Goal: Information Seeking & Learning: Understand process/instructions

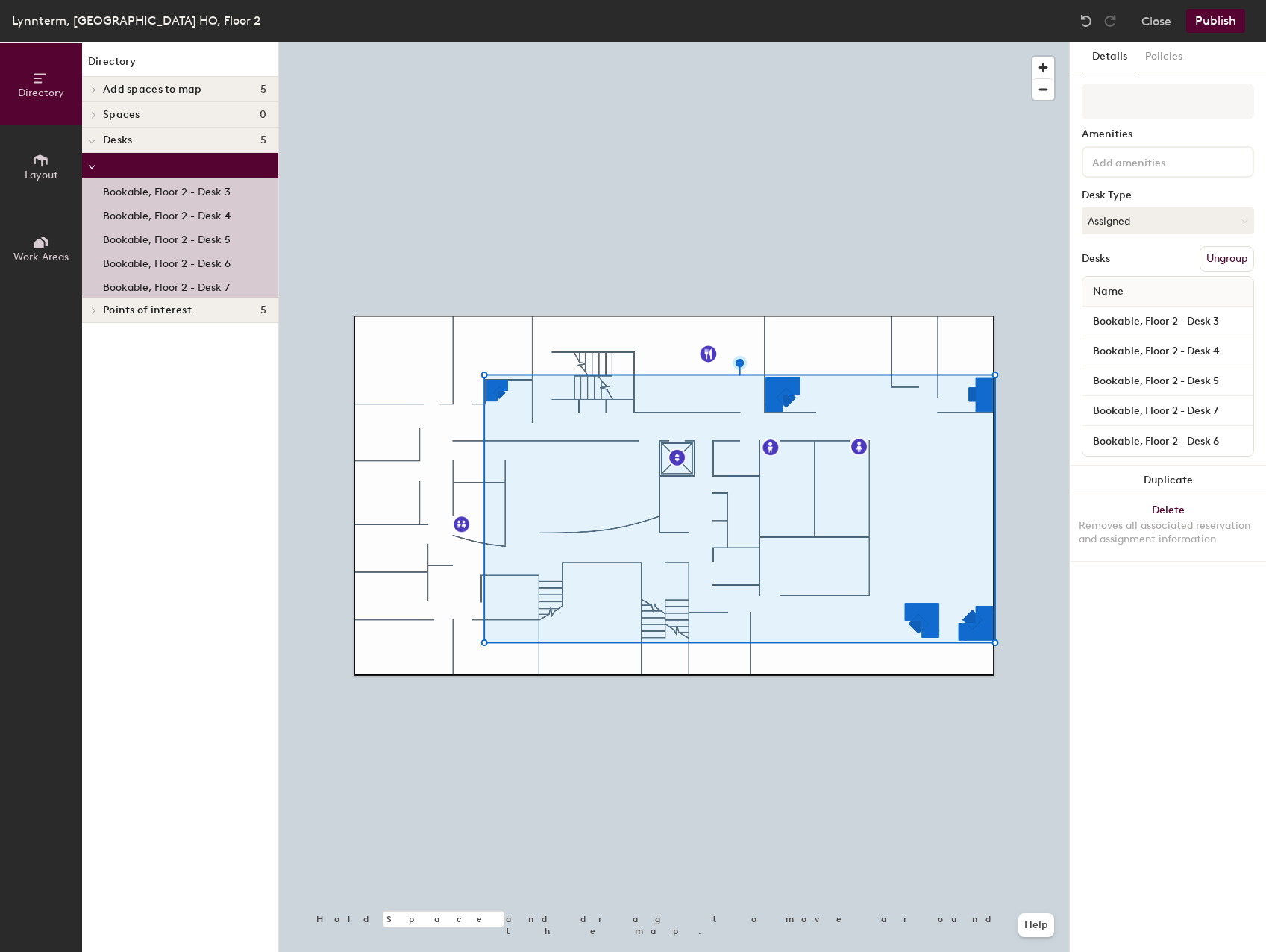
click at [843, 42] on div at bounding box center [674, 42] width 790 height 0
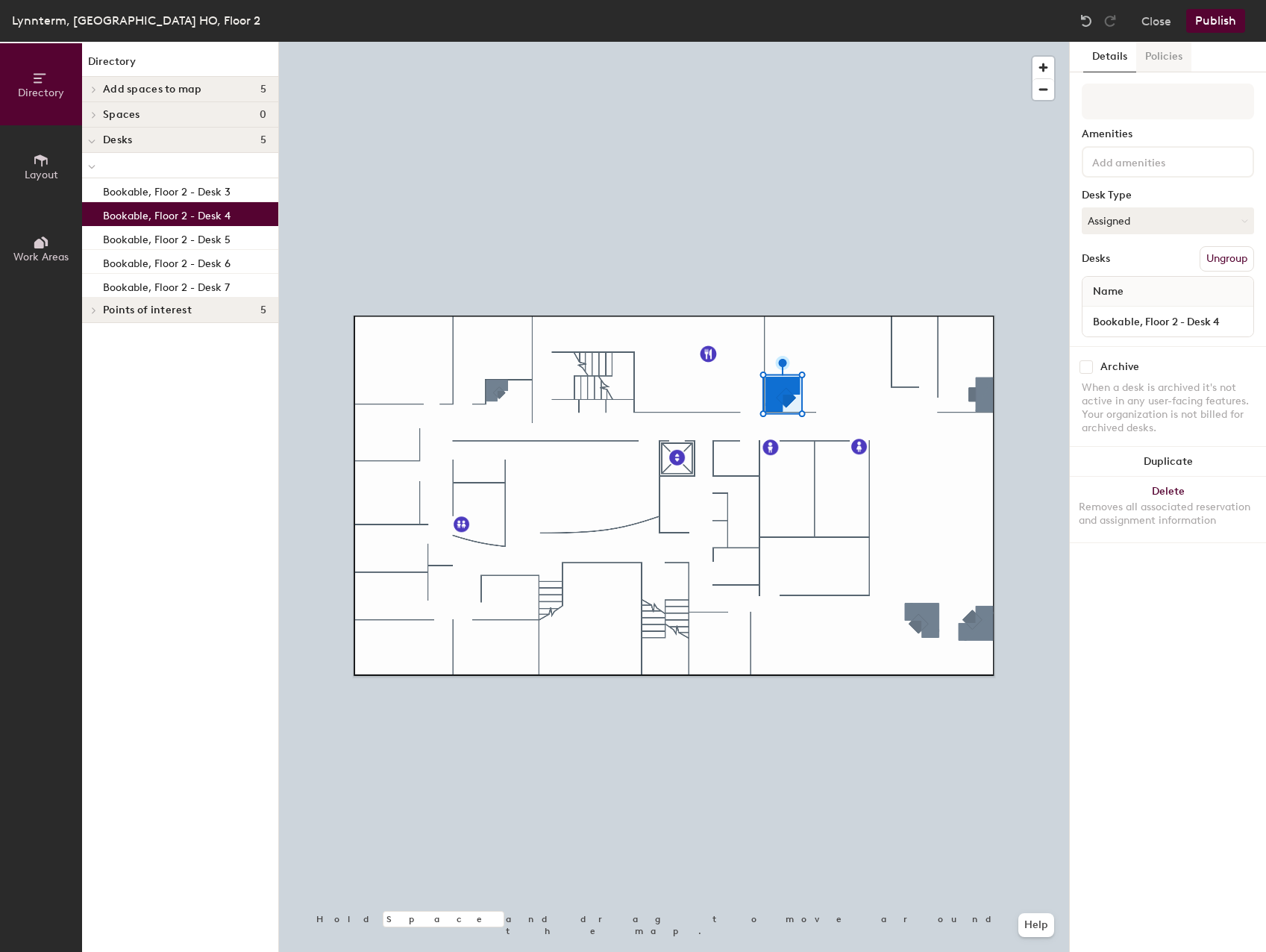
click at [1173, 59] on button "Policies" at bounding box center [1164, 57] width 55 height 30
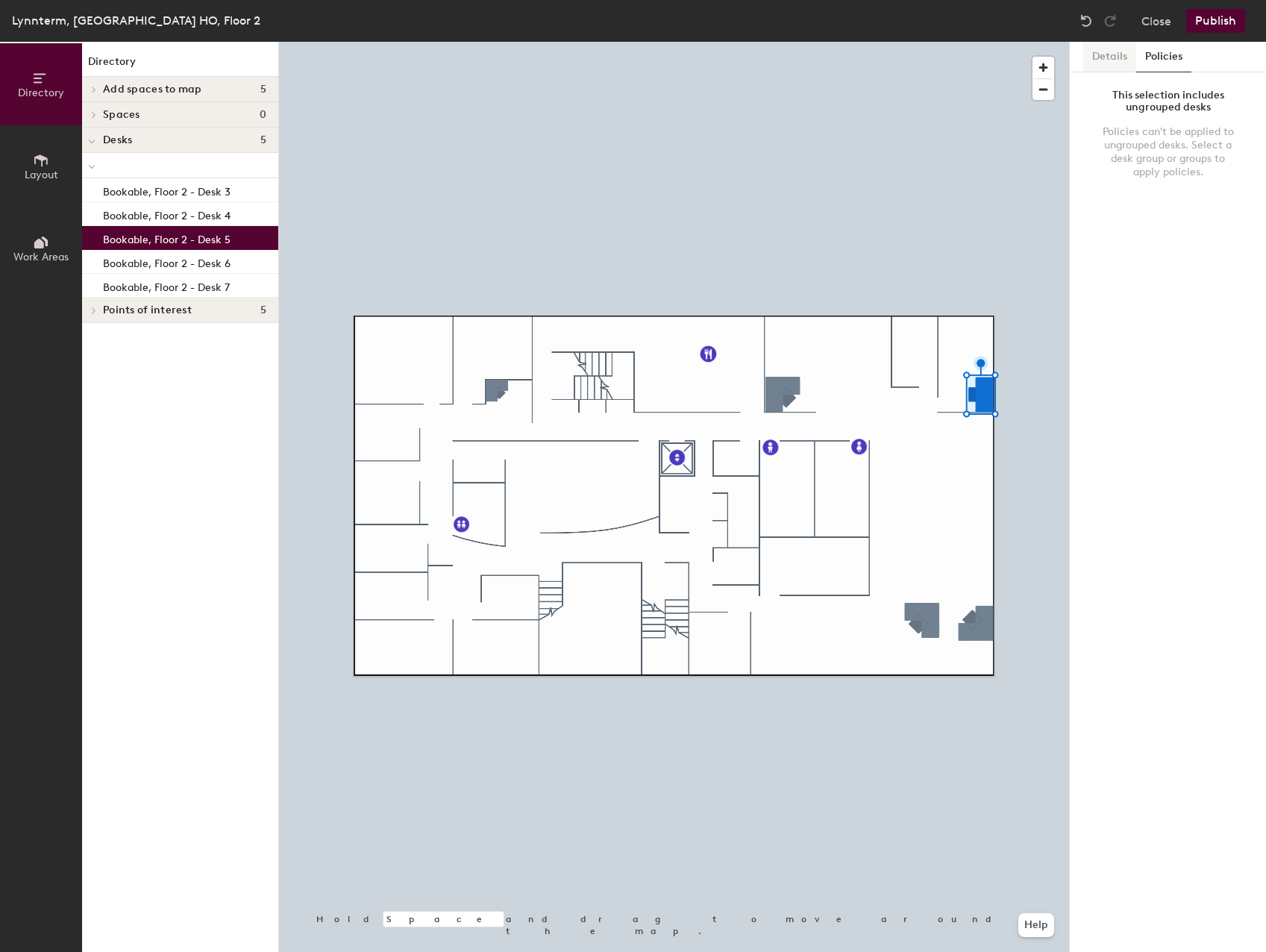
click at [1124, 56] on button "Details" at bounding box center [1109, 57] width 53 height 30
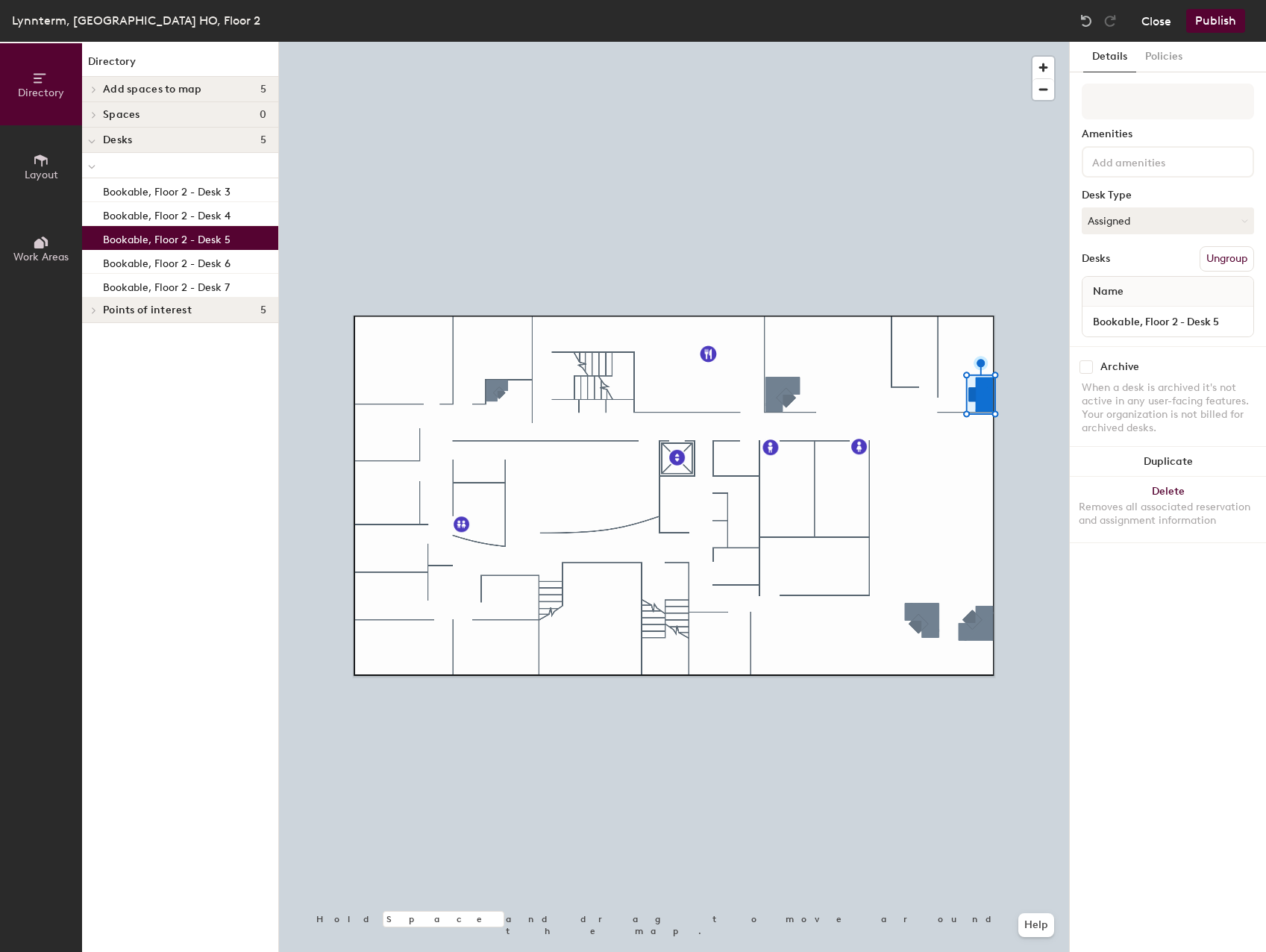
click at [1150, 23] on button "Close" at bounding box center [1157, 20] width 30 height 24
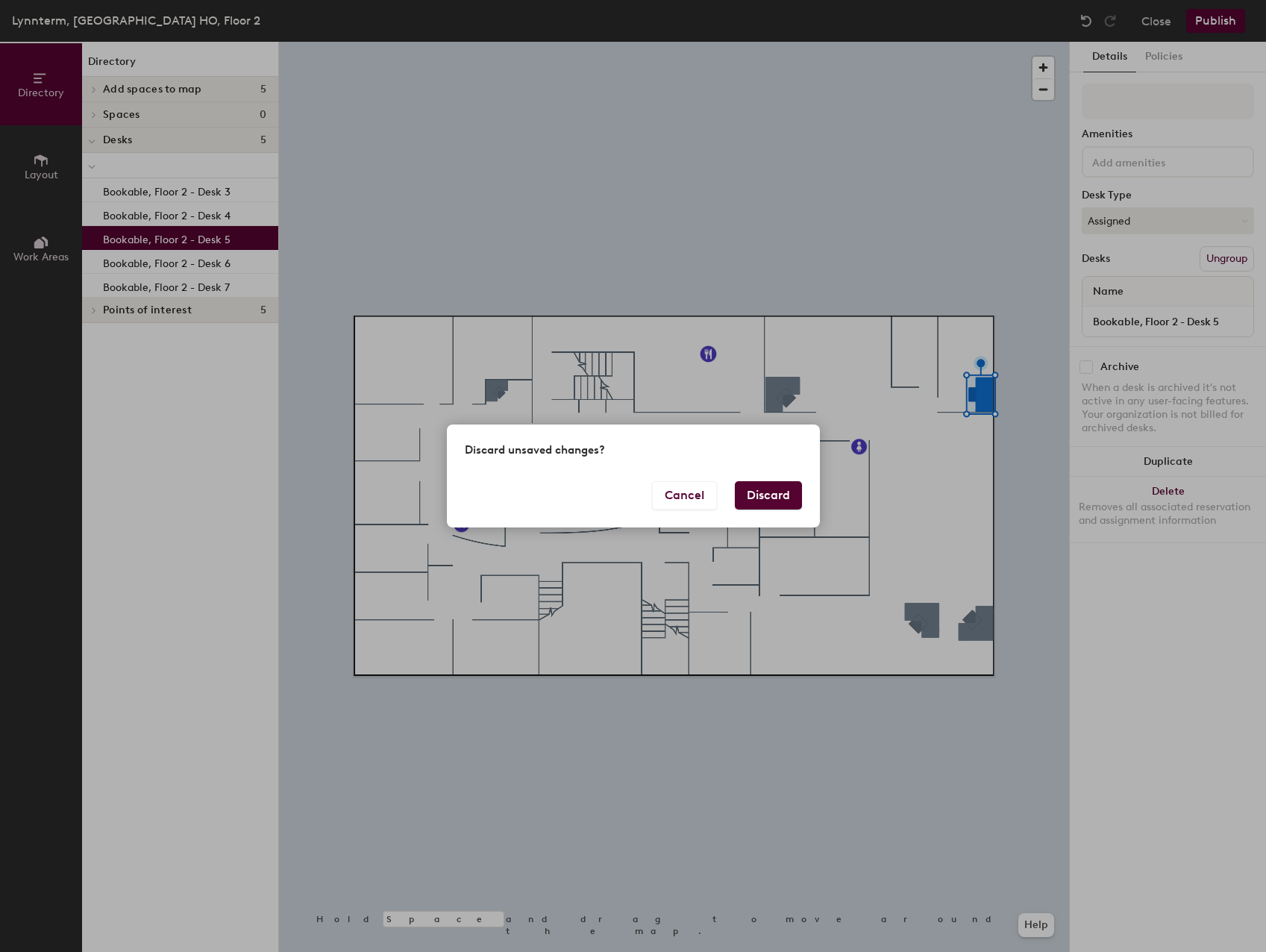
click at [771, 489] on button "Discard" at bounding box center [768, 496] width 67 height 28
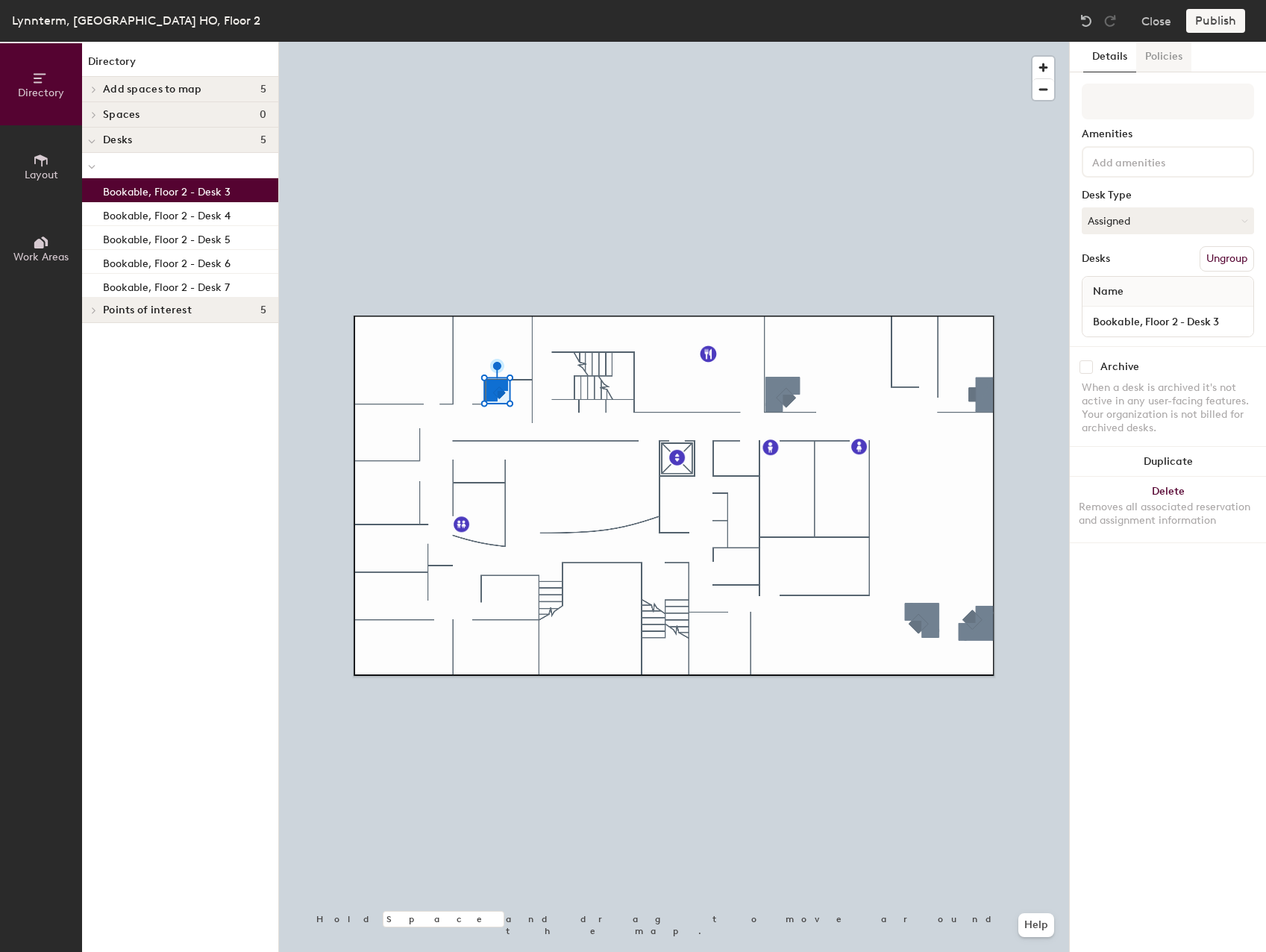
click at [1173, 56] on button "Policies" at bounding box center [1164, 57] width 55 height 30
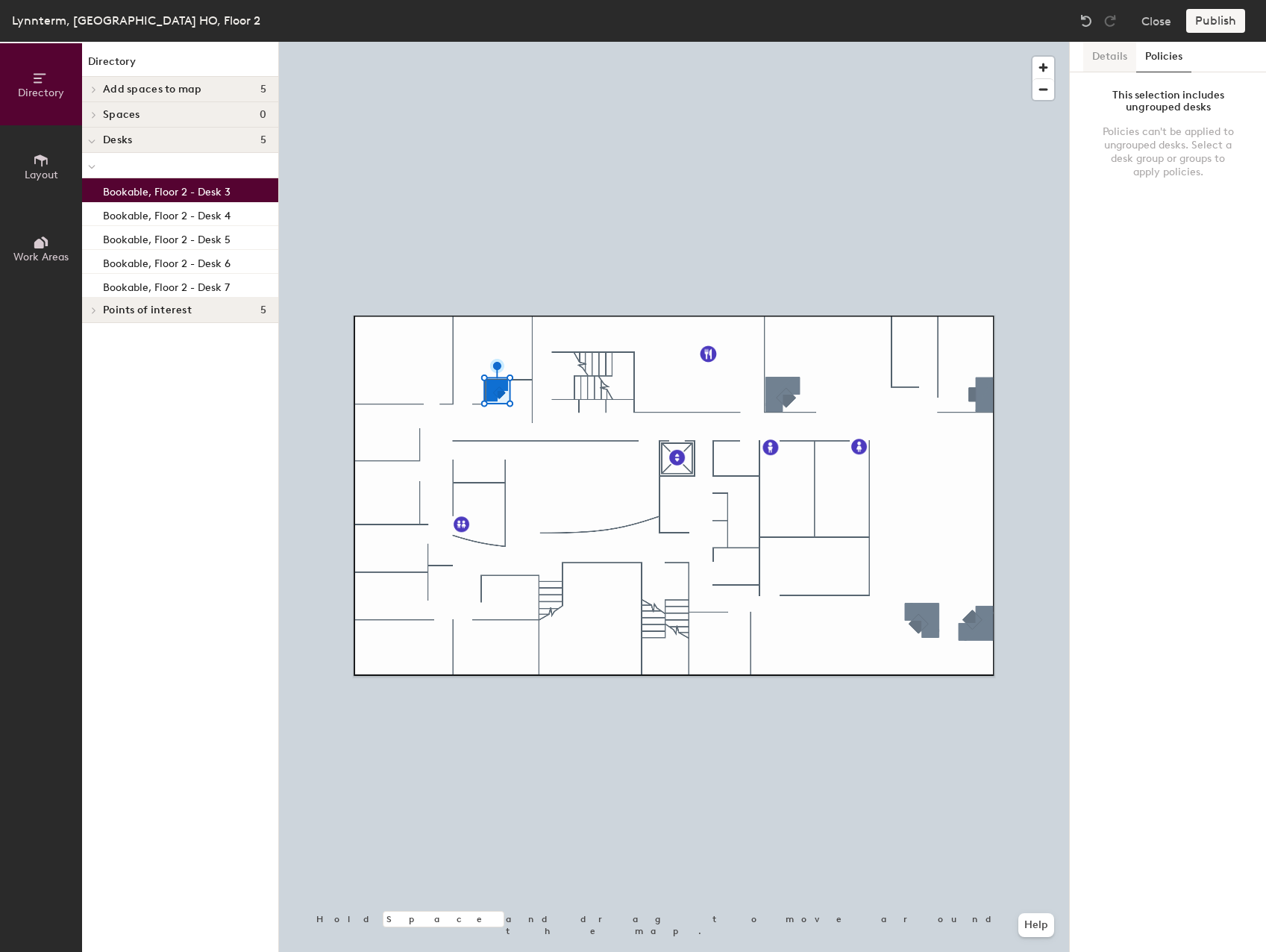
click at [1119, 54] on button "Details" at bounding box center [1109, 57] width 53 height 30
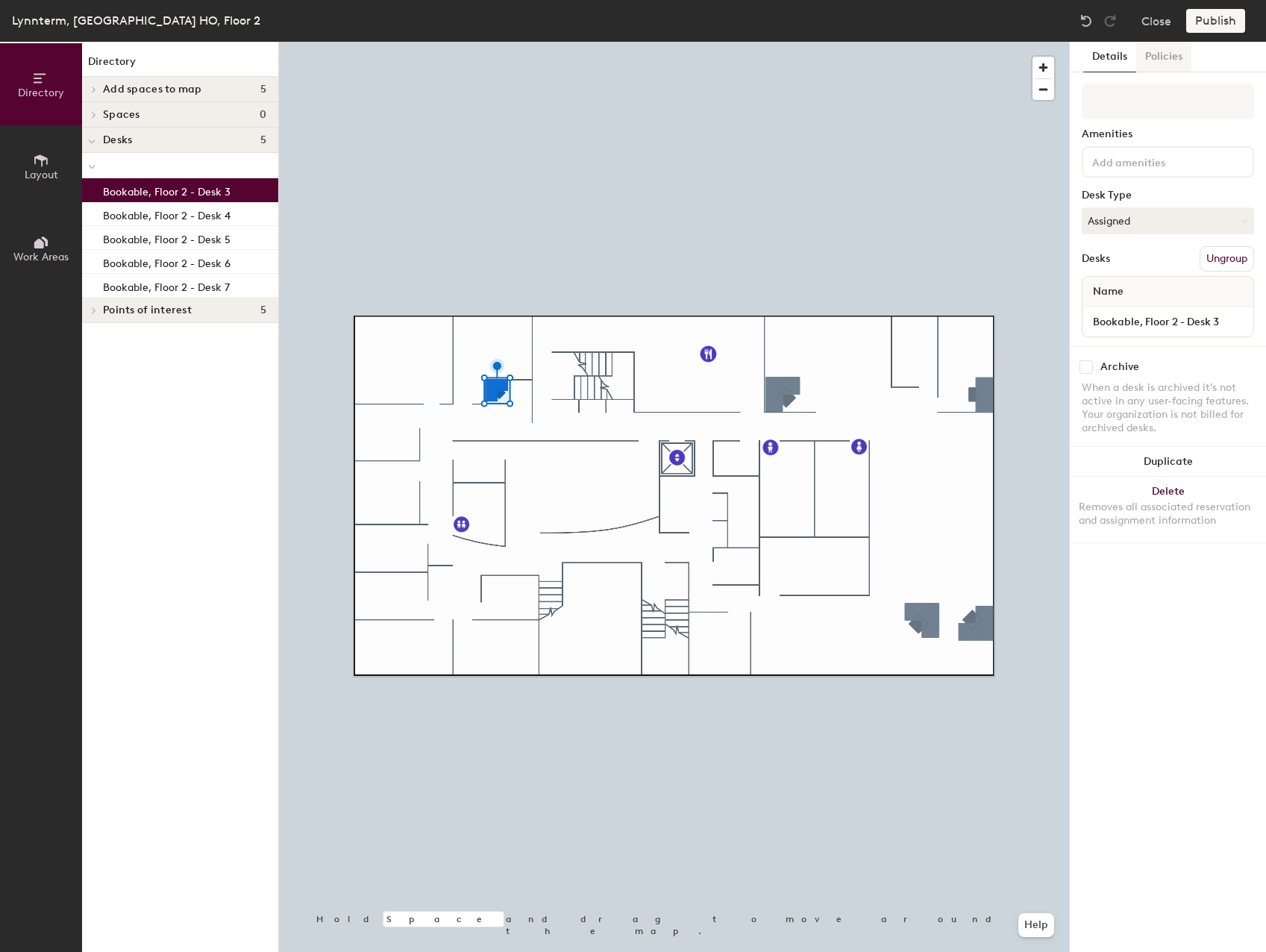
click at [1161, 61] on button "Policies" at bounding box center [1164, 57] width 55 height 30
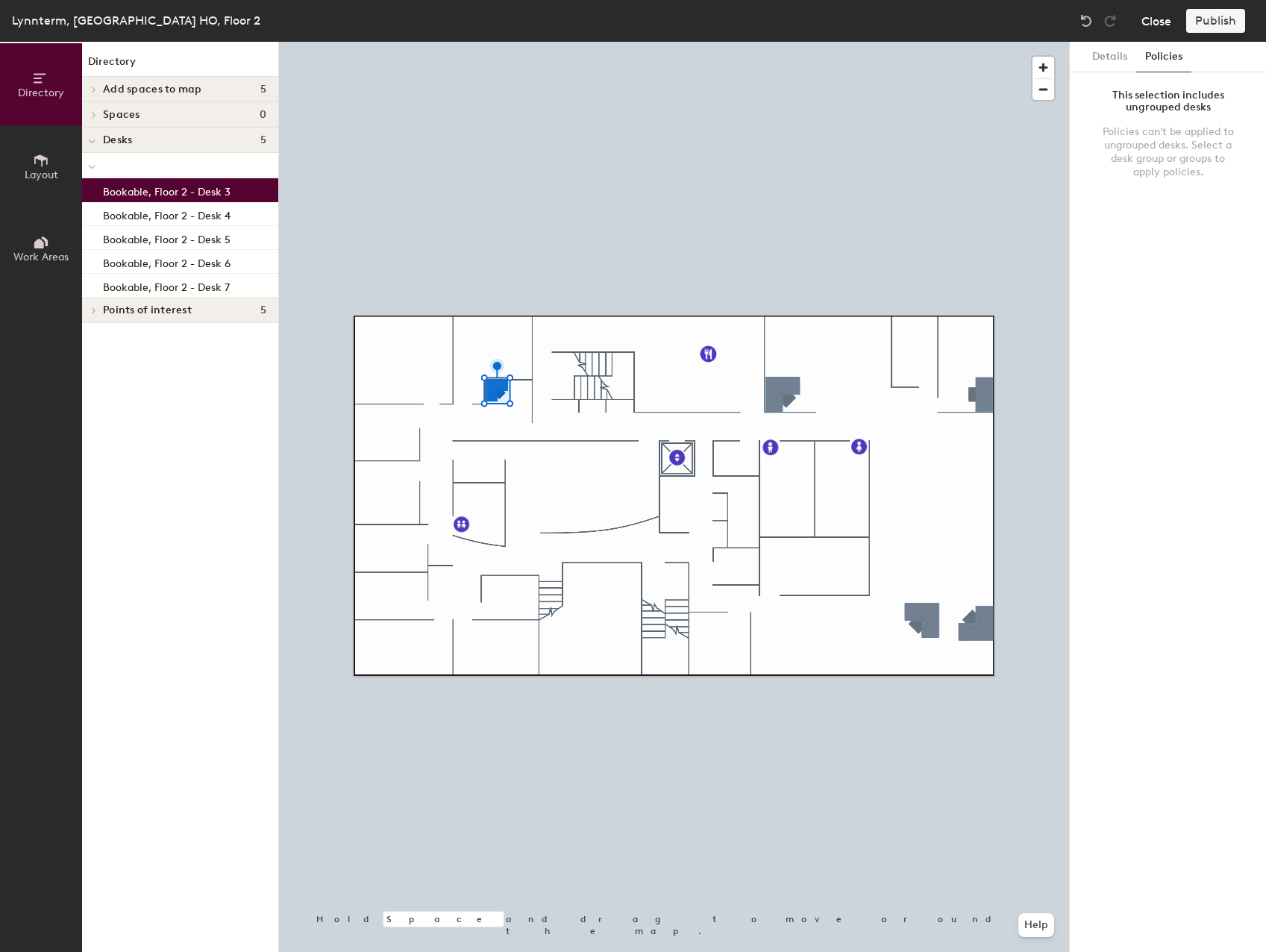
click at [1160, 14] on button "Close" at bounding box center [1157, 20] width 30 height 24
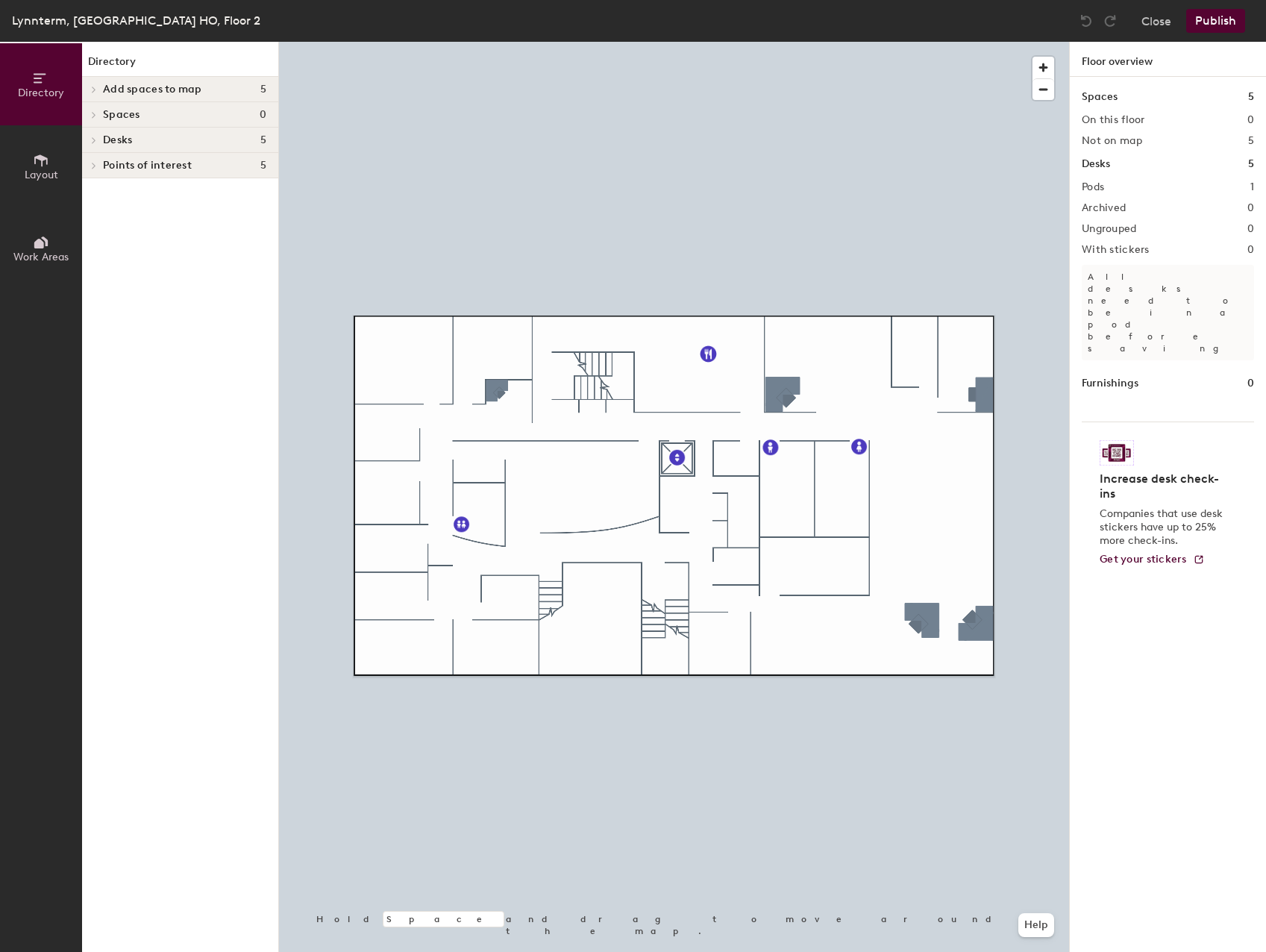
click at [496, 42] on div at bounding box center [674, 42] width 790 height 0
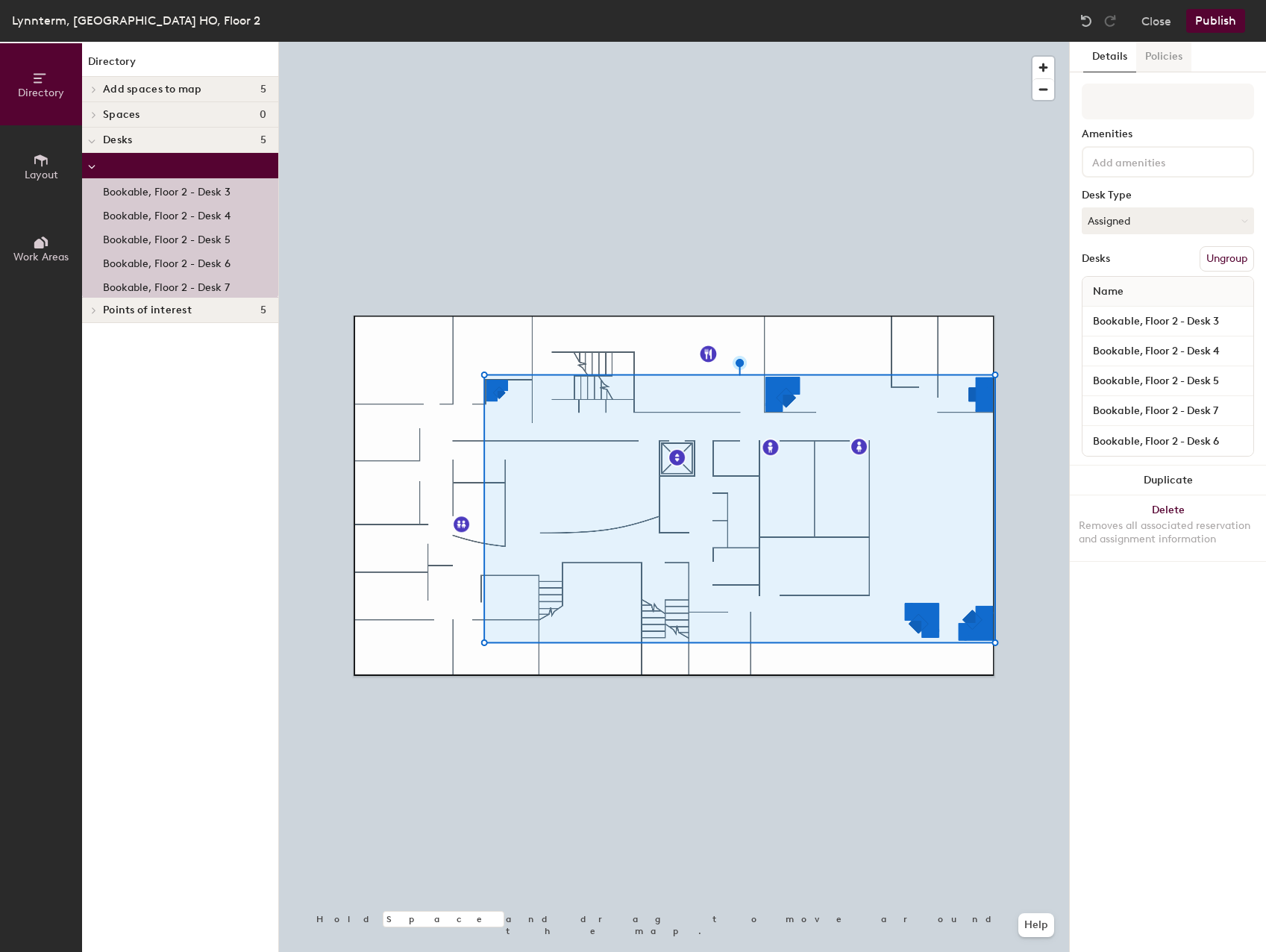
click at [1171, 56] on button "Policies" at bounding box center [1164, 57] width 55 height 30
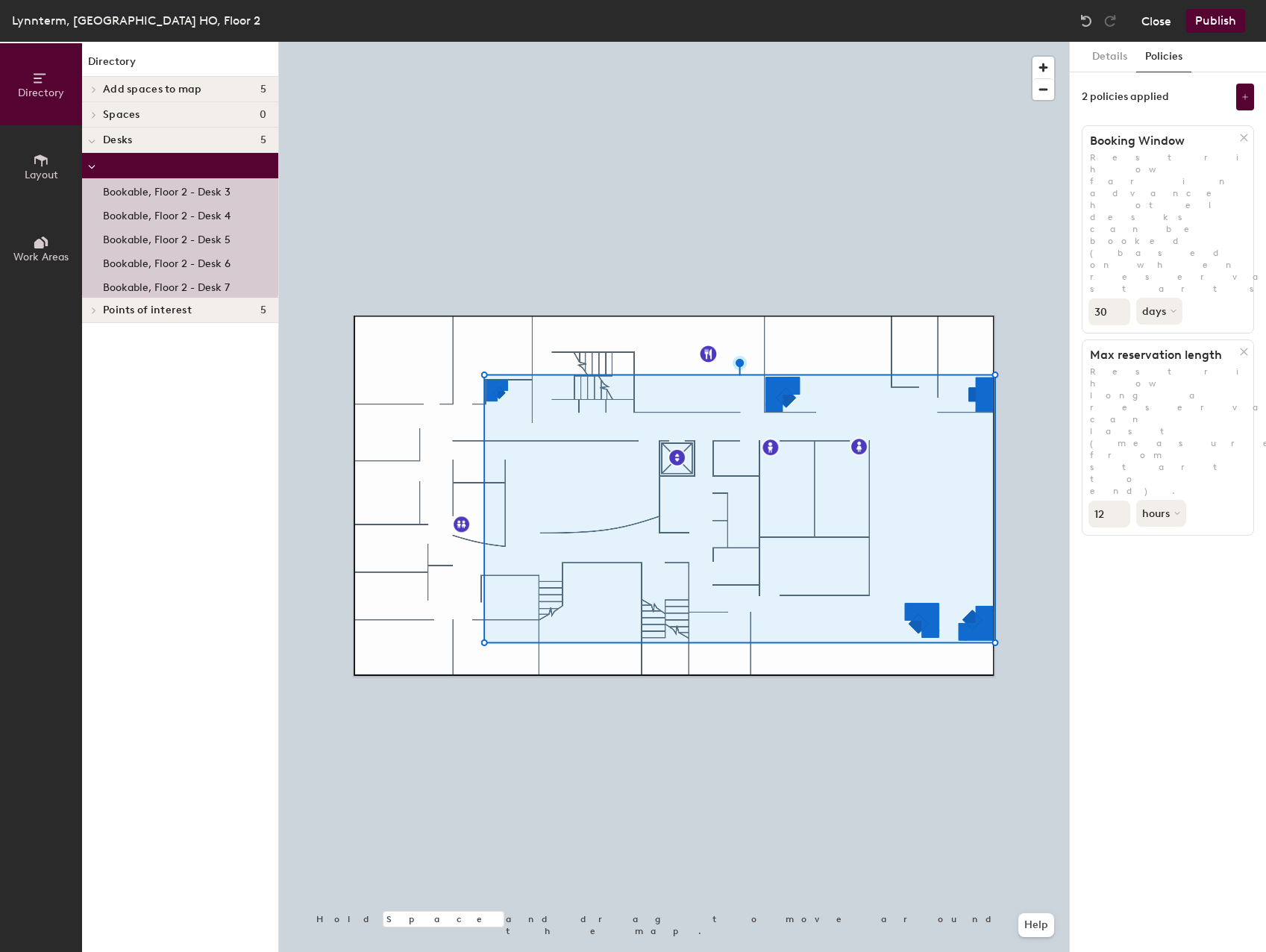
click at [1158, 21] on button "Close" at bounding box center [1157, 20] width 30 height 24
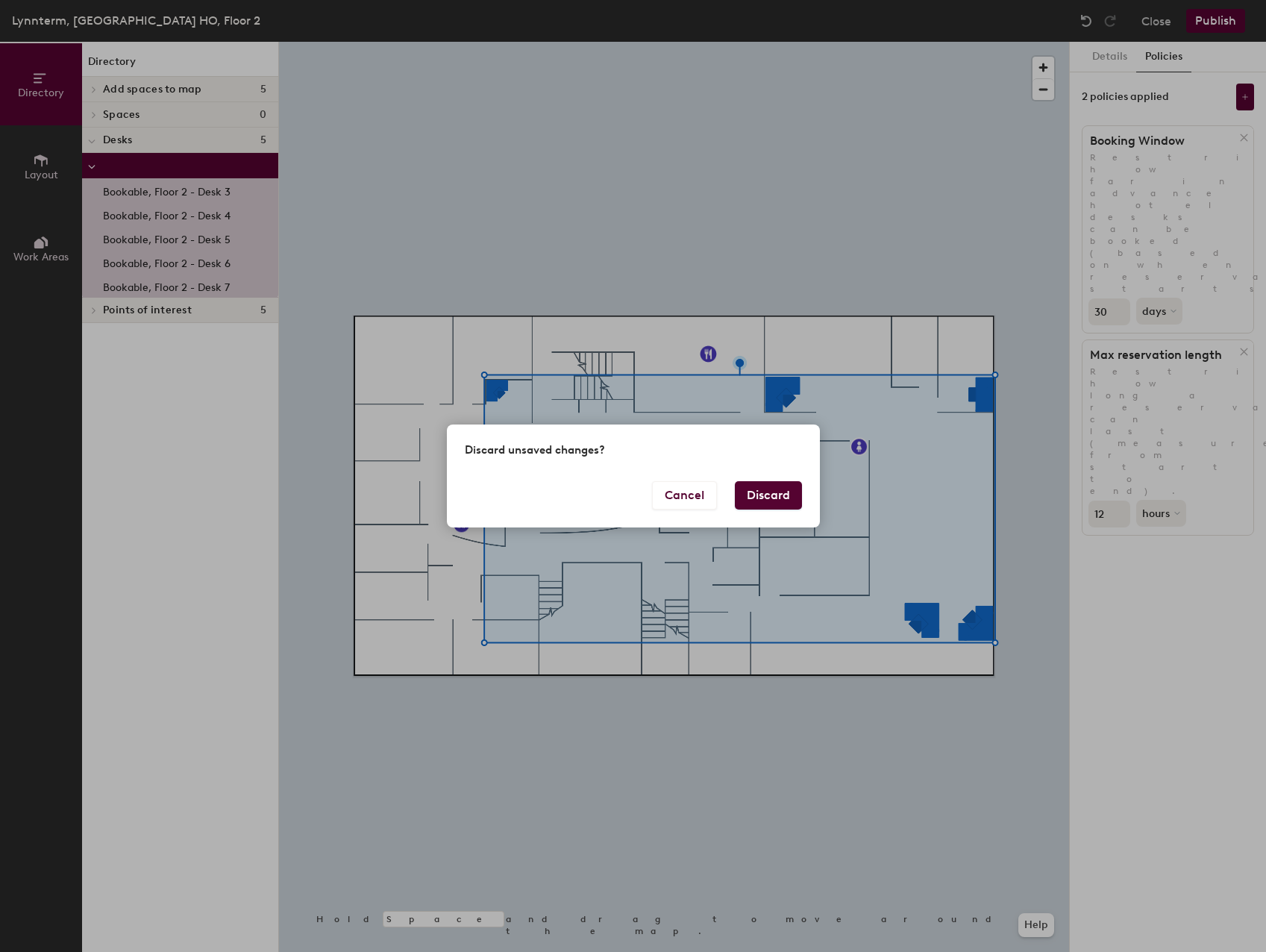
click at [770, 487] on button "Discard" at bounding box center [768, 496] width 67 height 28
